Goal: Task Accomplishment & Management: Complete application form

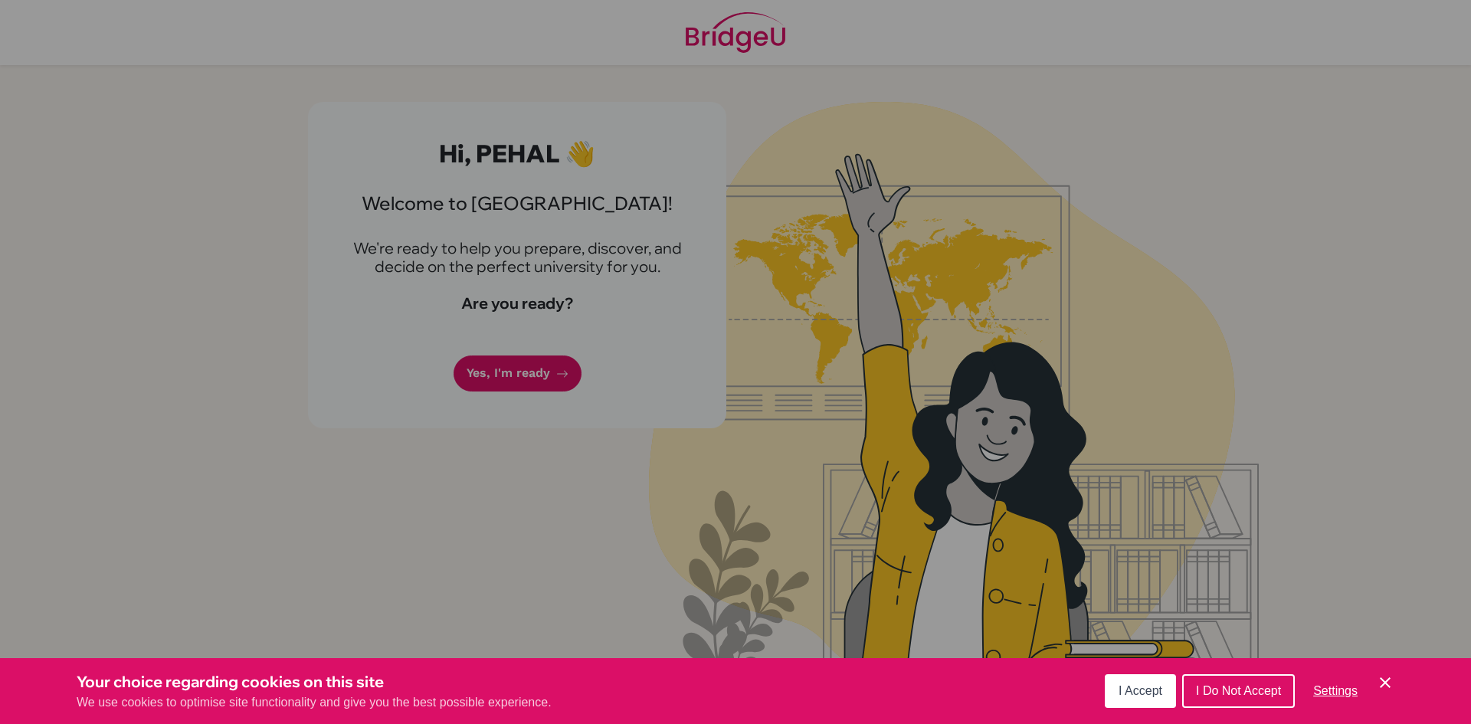
click at [1389, 677] on icon "Cookie Control Close Icon" at bounding box center [1385, 683] width 18 height 18
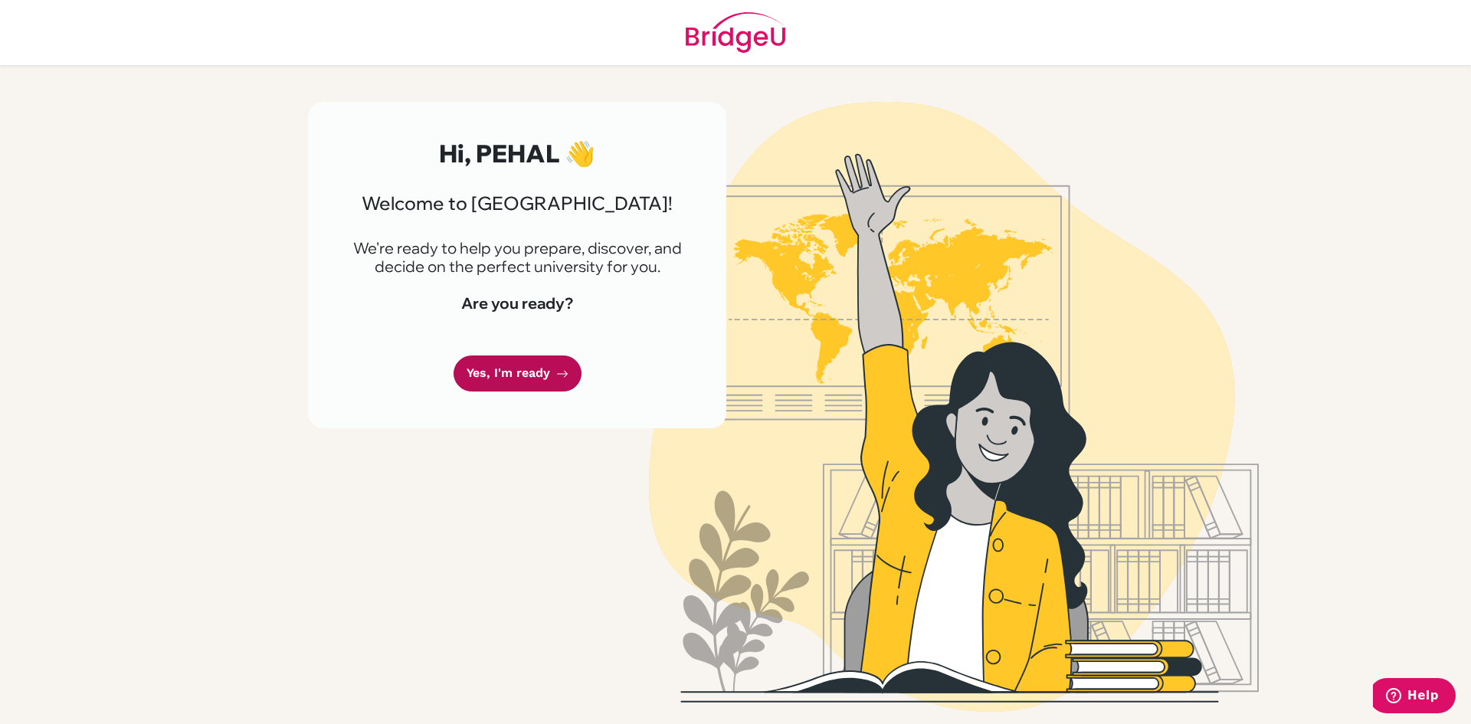
click at [542, 375] on link "Yes, I'm ready" at bounding box center [518, 374] width 128 height 36
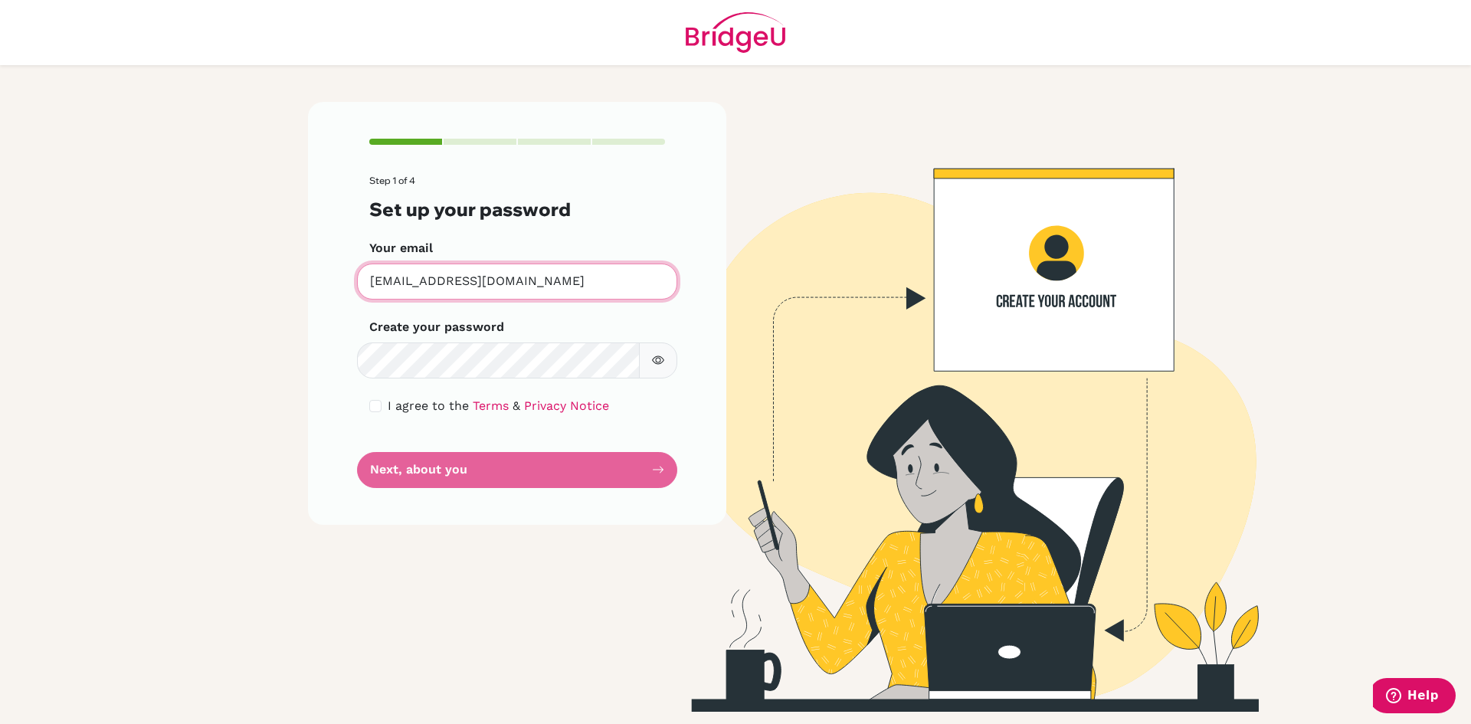
click at [504, 284] on input "[EMAIL_ADDRESS][DOMAIN_NAME]" at bounding box center [517, 282] width 320 height 36
drag, startPoint x: 503, startPoint y: 284, endPoint x: 367, endPoint y: 290, distance: 136.6
click at [367, 290] on input "[EMAIL_ADDRESS][DOMAIN_NAME]" at bounding box center [517, 282] width 320 height 36
type input "[EMAIL_ADDRESS][DOMAIN_NAME]"
click at [651, 353] on button "button" at bounding box center [658, 361] width 38 height 36
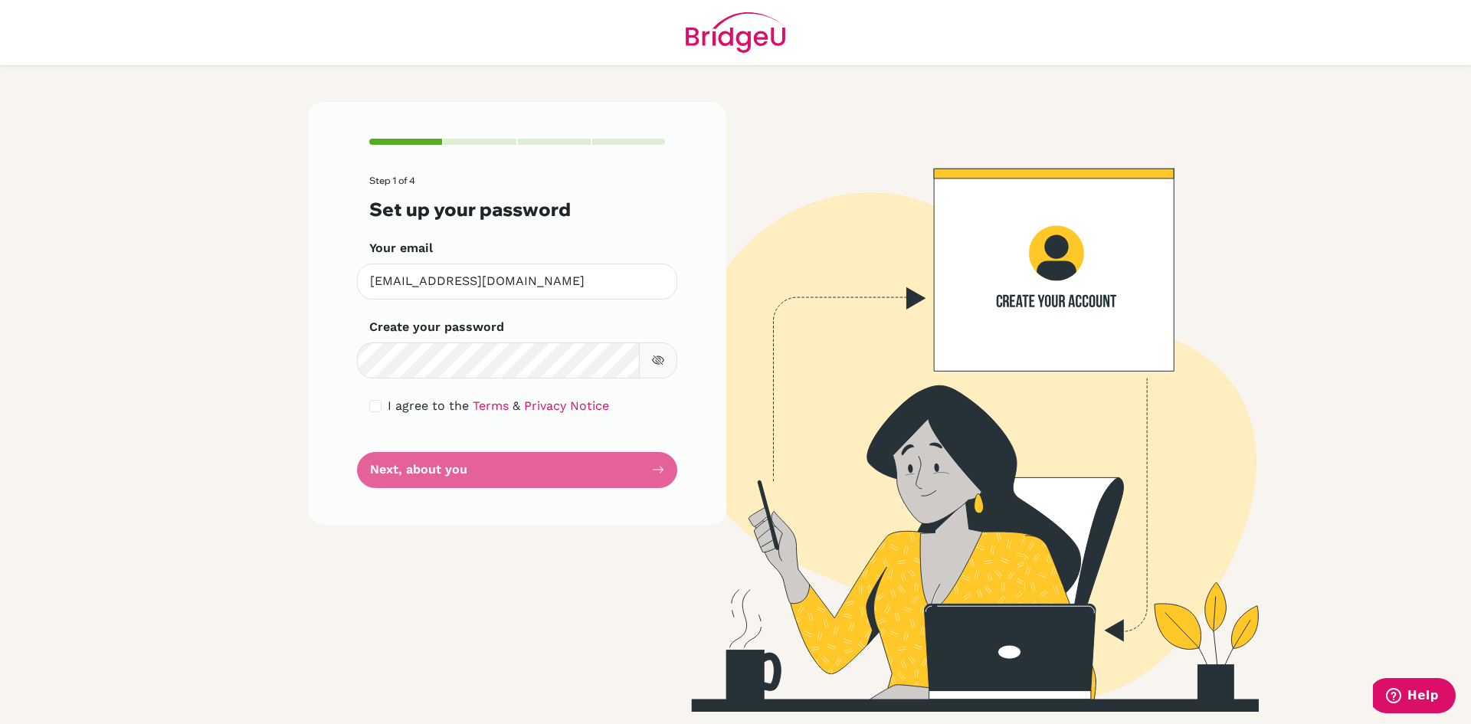
click at [652, 353] on button "button" at bounding box center [658, 361] width 38 height 36
click at [581, 462] on form "Step 1 of 4 Set up your password Your email [EMAIL_ADDRESS][DOMAIN_NAME] Invali…" at bounding box center [517, 331] width 296 height 313
click at [580, 467] on form "Step 1 of 4 Set up your password Your email [EMAIL_ADDRESS][DOMAIN_NAME] Invali…" at bounding box center [517, 331] width 296 height 313
drag, startPoint x: 632, startPoint y: 461, endPoint x: 542, endPoint y: 321, distance: 166.9
click at [636, 441] on form "Step 1 of 4 Set up your password Your email [EMAIL_ADDRESS][DOMAIN_NAME] Invali…" at bounding box center [517, 331] width 296 height 313
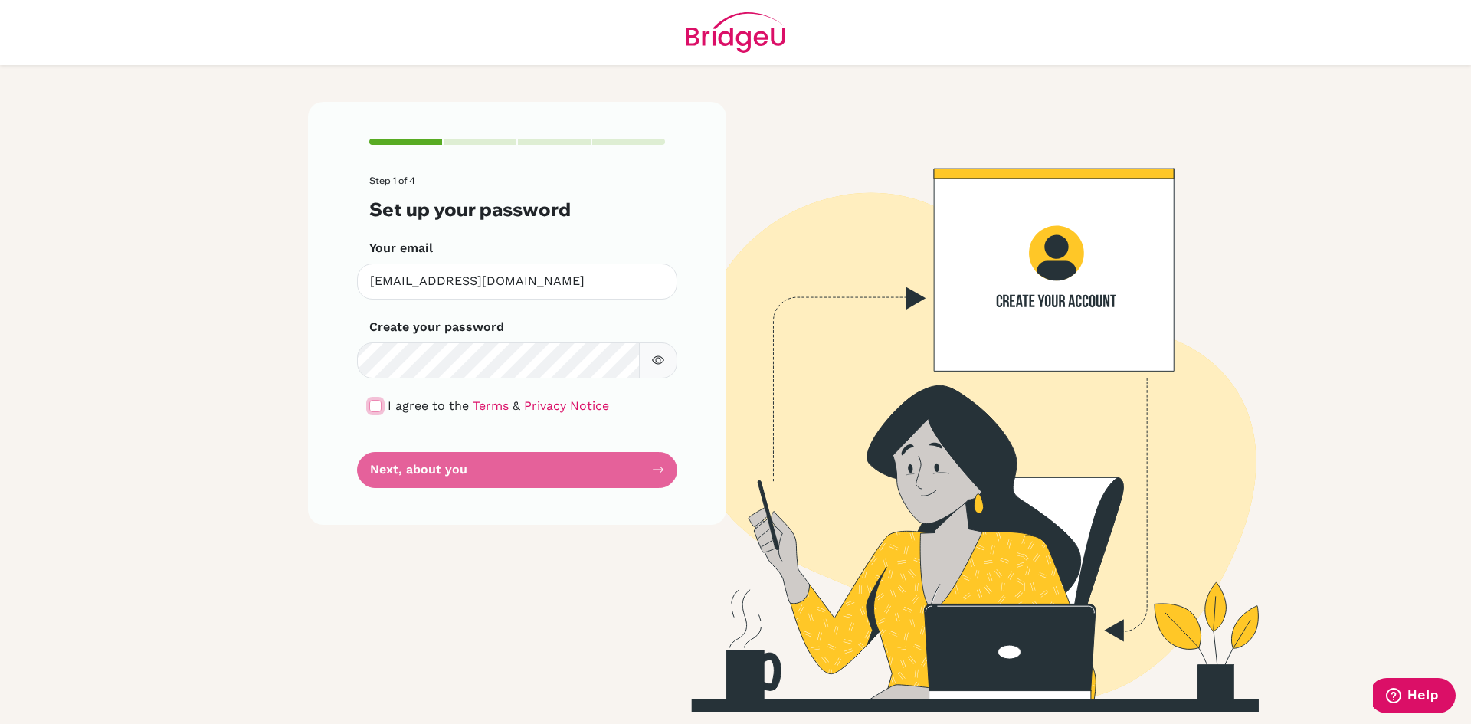
click at [369, 402] on input "checkbox" at bounding box center [375, 406] width 12 height 12
checkbox input "true"
click at [392, 469] on button "Next, about you" at bounding box center [517, 470] width 320 height 36
click at [499, 480] on button "Next, about you" at bounding box center [517, 470] width 320 height 36
click at [507, 475] on button "Next, about you" at bounding box center [517, 470] width 320 height 36
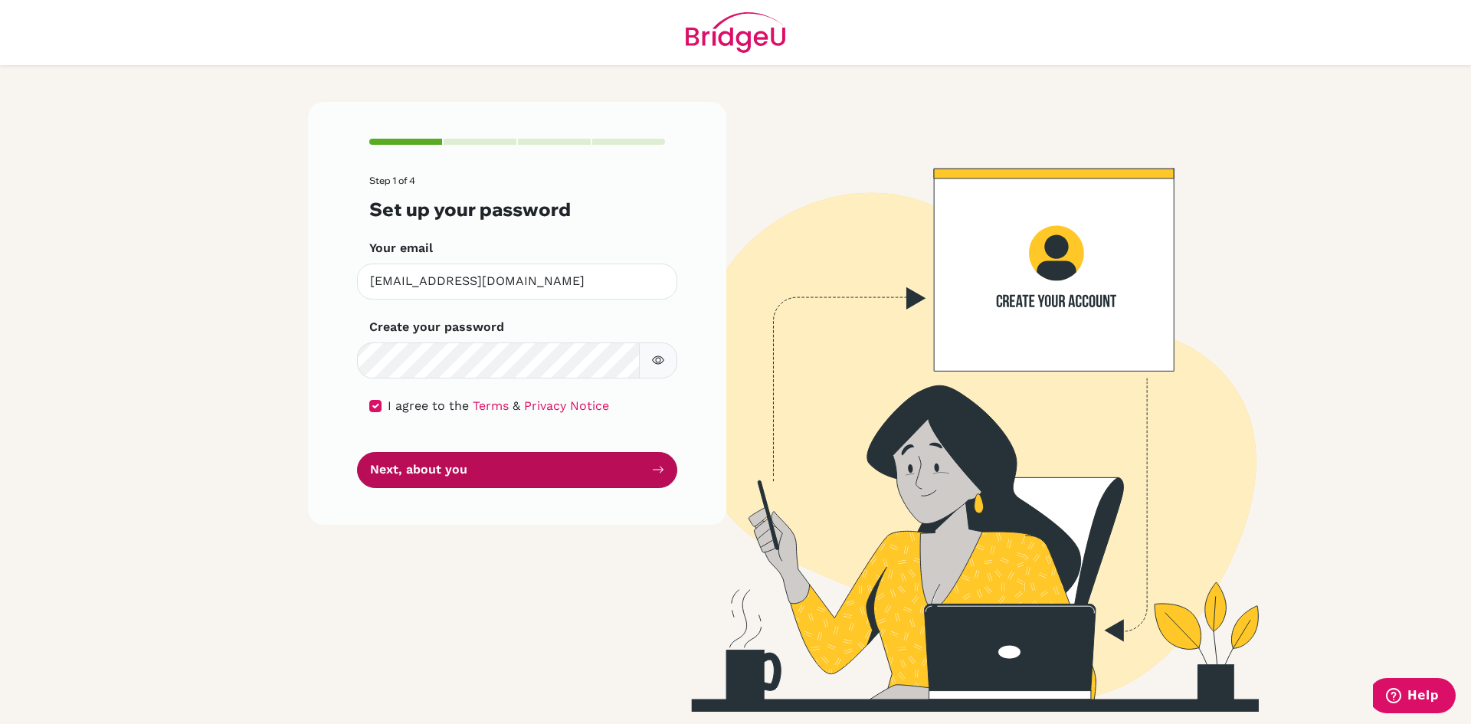
click at [507, 475] on button "Next, about you" at bounding box center [517, 470] width 320 height 36
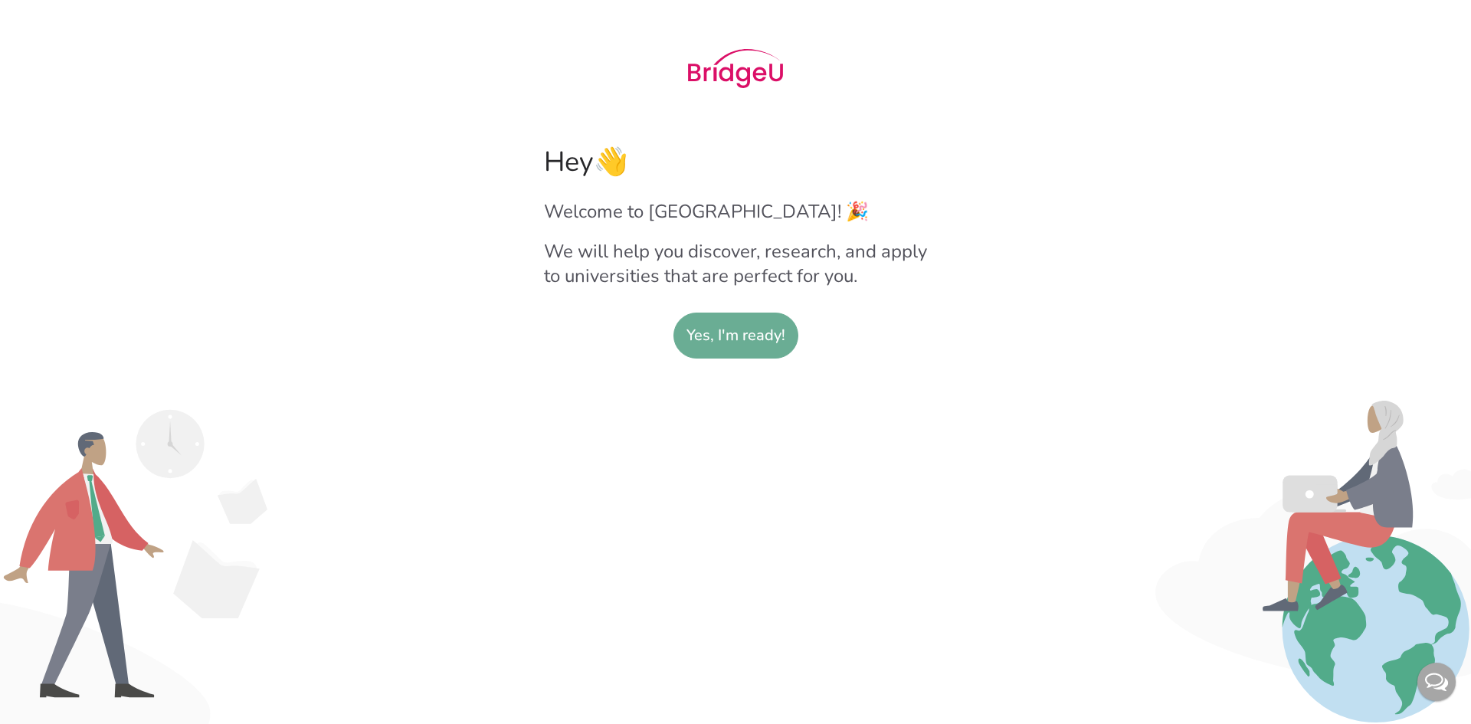
click at [707, 324] on slot "Yes, I'm ready!" at bounding box center [736, 335] width 99 height 44
